Goal: Check status: Check status

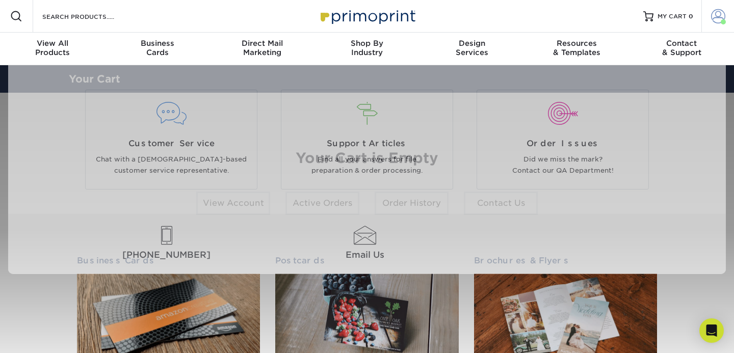
click at [711, 18] on span at bounding box center [718, 16] width 14 height 14
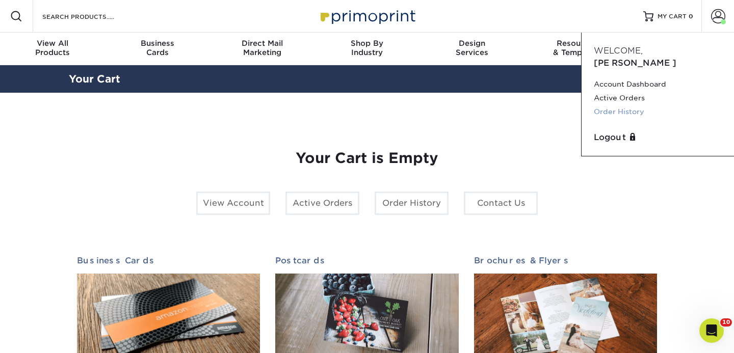
click at [614, 105] on link "Order History" at bounding box center [658, 112] width 128 height 14
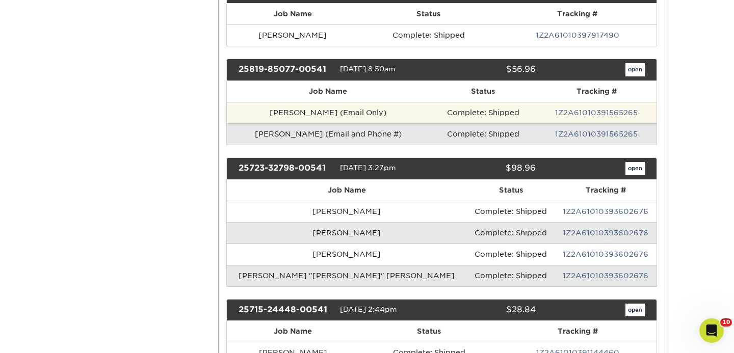
scroll to position [258, 0]
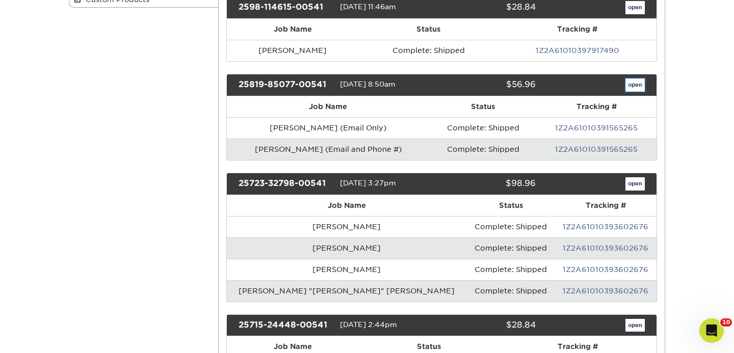
click at [633, 84] on link "open" at bounding box center [634, 84] width 19 height 13
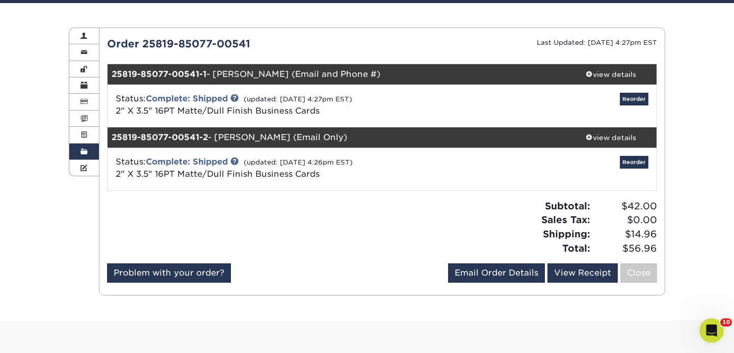
scroll to position [90, 0]
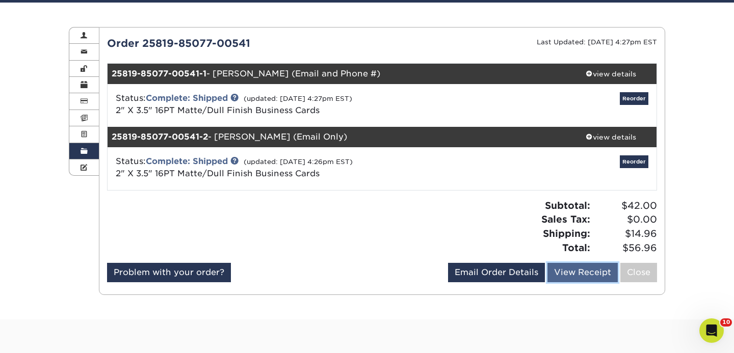
click at [568, 272] on link "View Receipt" at bounding box center [582, 272] width 70 height 19
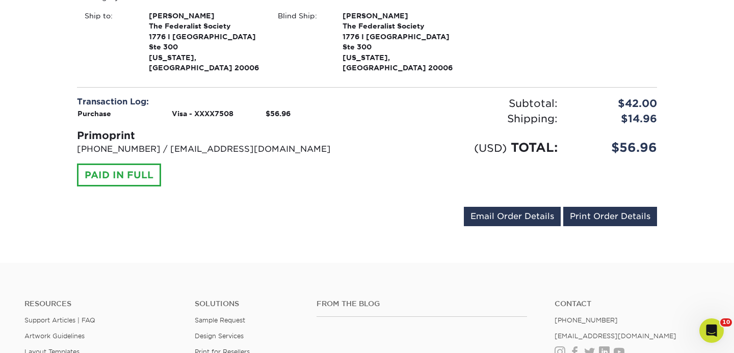
scroll to position [424, 0]
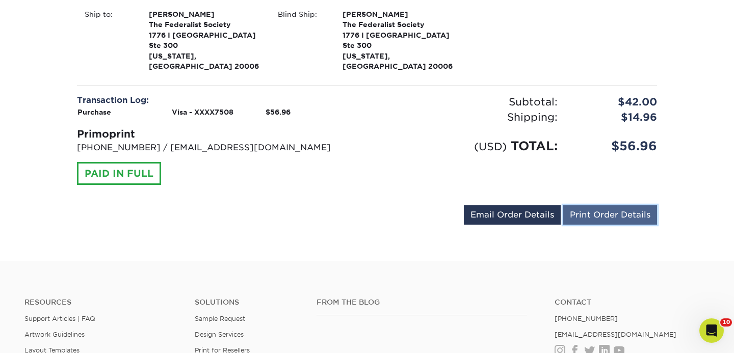
click at [609, 205] on link "Print Order Details" at bounding box center [610, 214] width 94 height 19
